Goal: Task Accomplishment & Management: Manage account settings

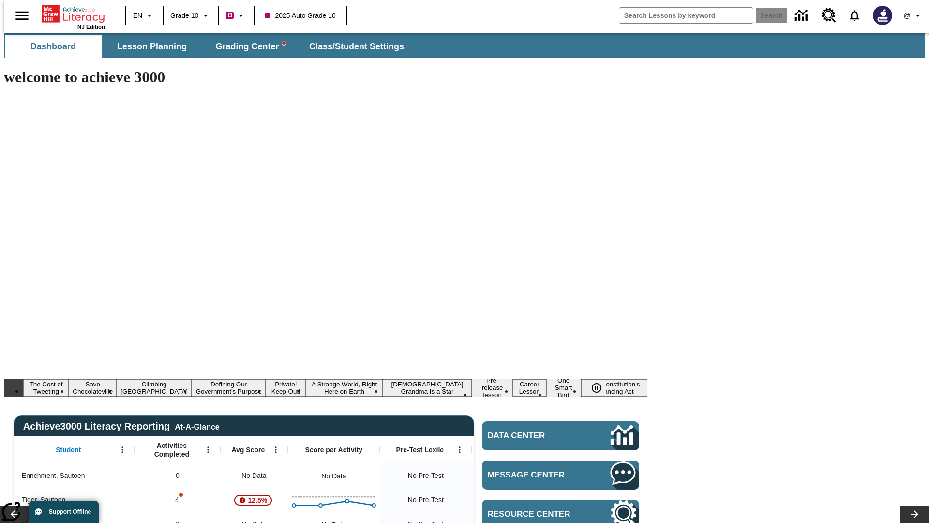
click at [351, 46] on span "Class/Student Settings" at bounding box center [356, 46] width 95 height 11
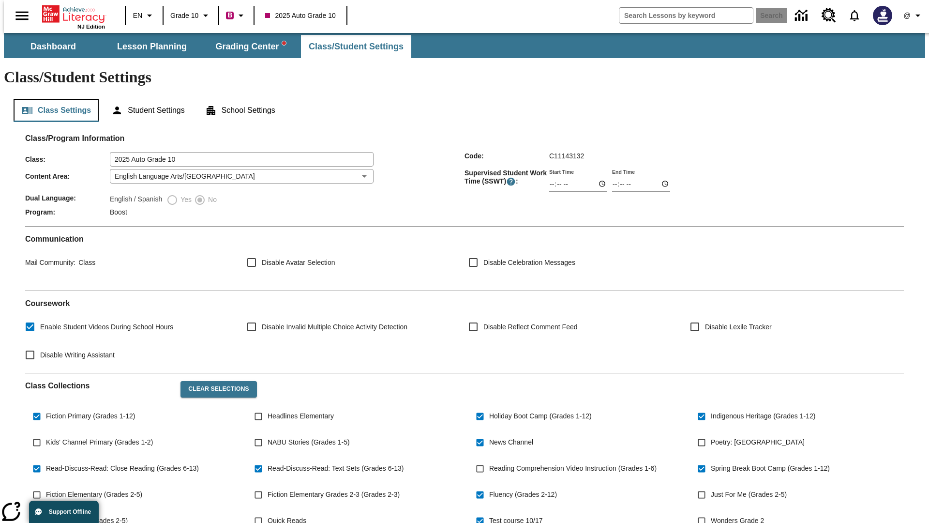
click at [52, 99] on button "Class Settings" at bounding box center [56, 110] width 85 height 23
type input "17:35"
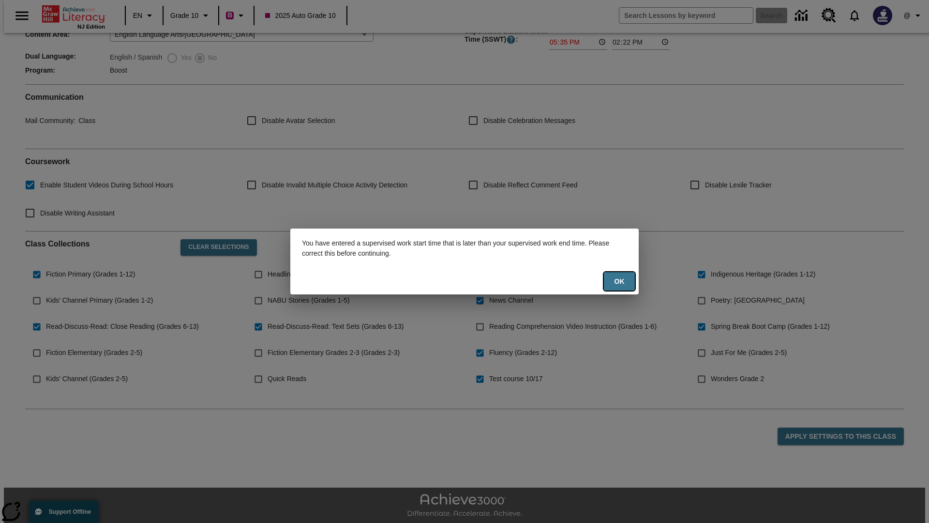
click at [620, 281] on button "Ok" at bounding box center [619, 281] width 31 height 19
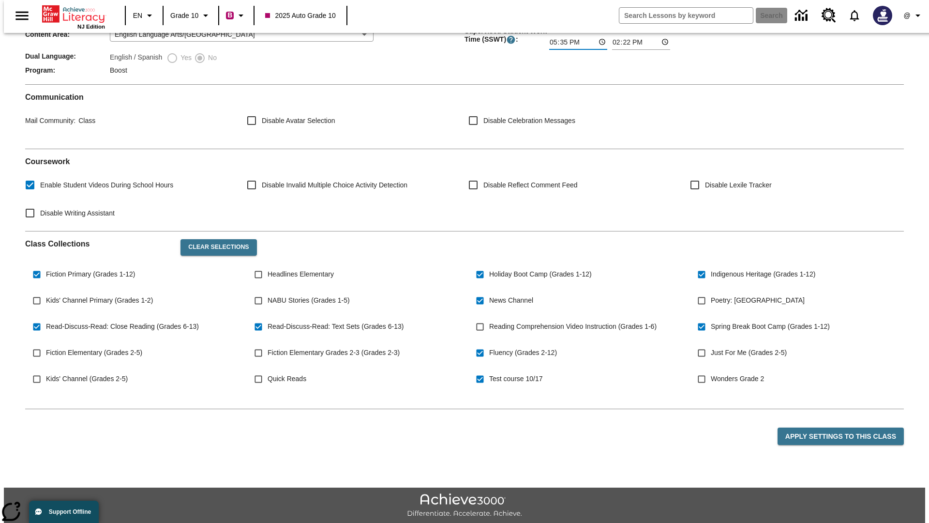
type input "17:35"
click at [847, 427] on button "Apply Settings to this Class" at bounding box center [841, 436] width 126 height 18
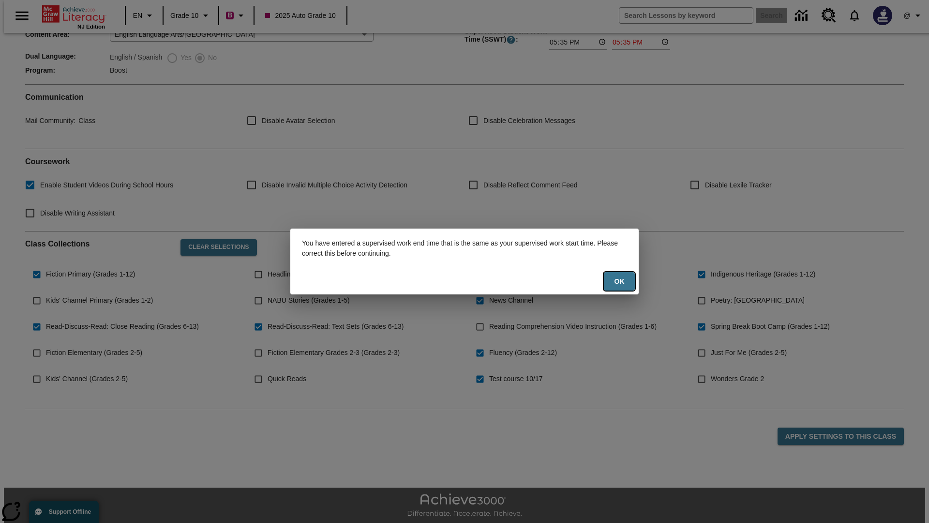
click at [620, 281] on button "Ok" at bounding box center [619, 281] width 31 height 19
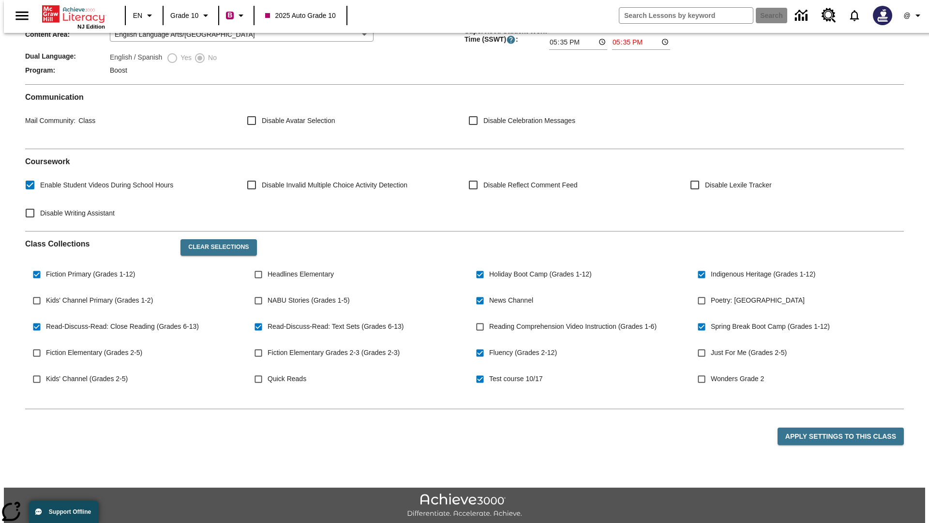
type input "23:35"
type input "23:36"
click at [847, 427] on button "Apply Settings to this Class" at bounding box center [841, 436] width 126 height 18
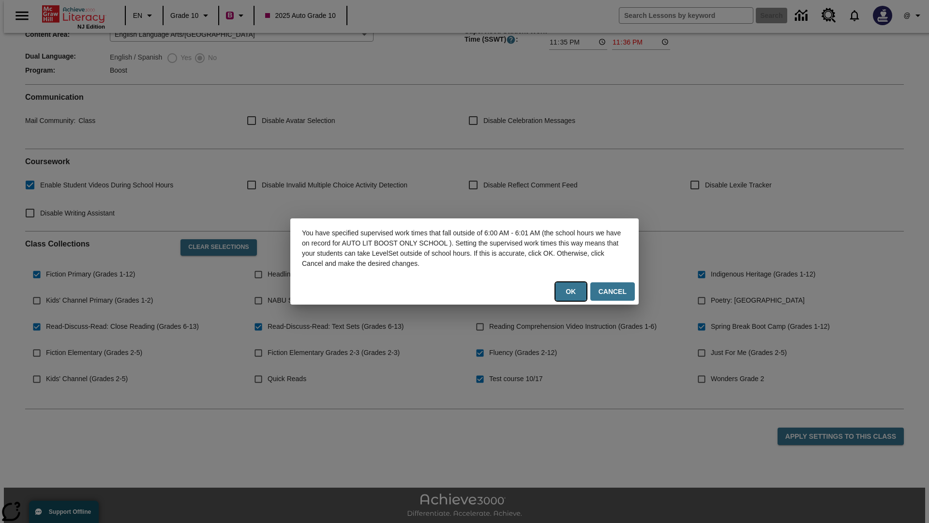
click at [573, 291] on button "Ok" at bounding box center [571, 291] width 31 height 19
